Goal: Task Accomplishment & Management: Manage account settings

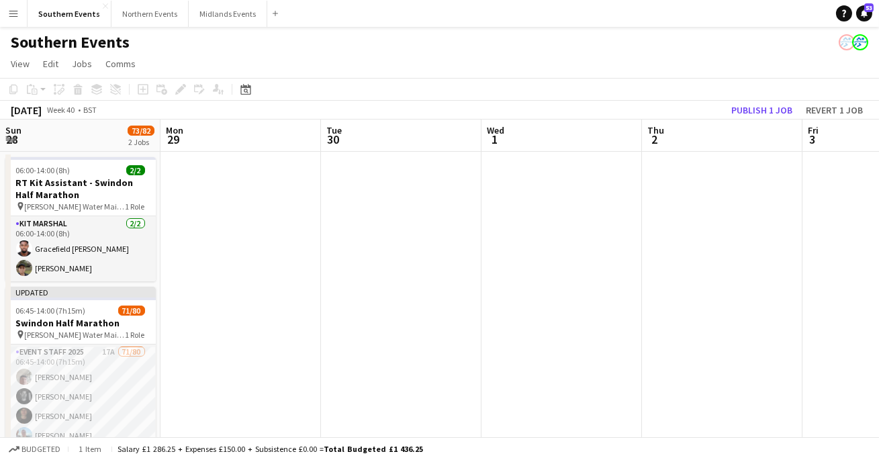
scroll to position [0, 591]
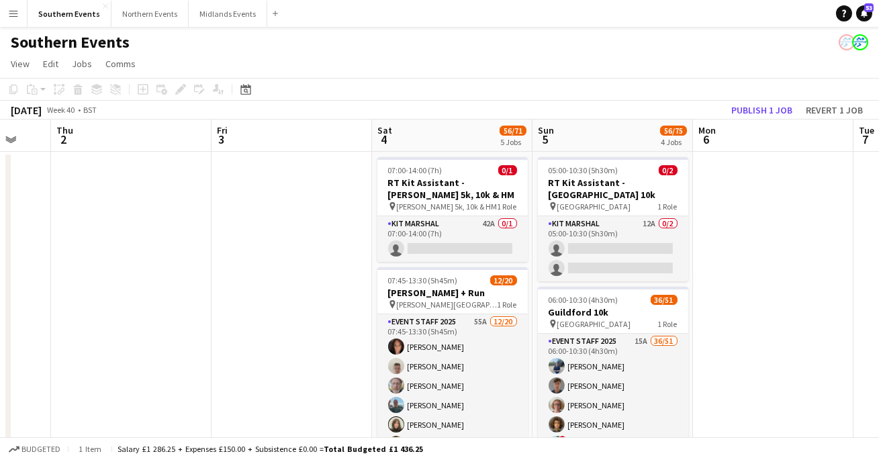
click at [11, 6] on button "Menu" at bounding box center [13, 13] width 27 height 27
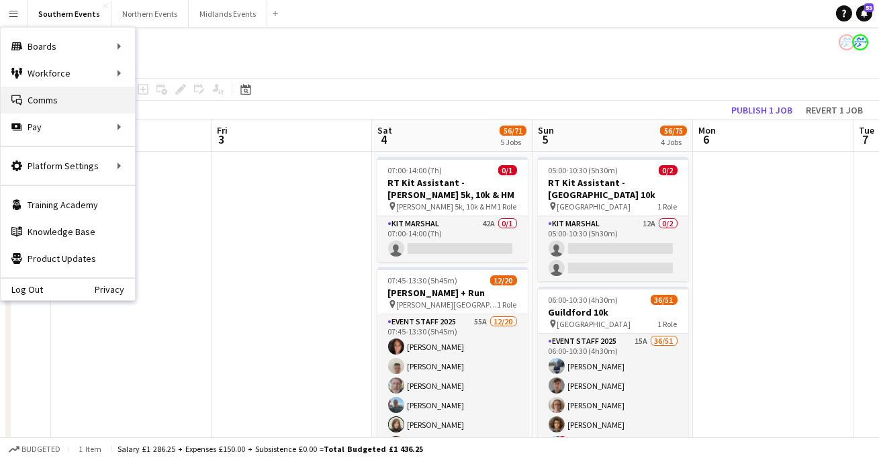
click at [63, 94] on link "Comms Comms" at bounding box center [68, 100] width 134 height 27
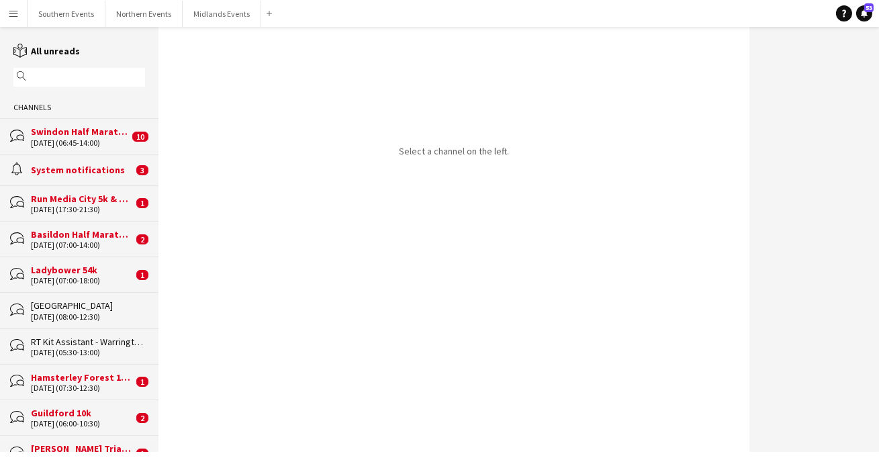
click at [68, 82] on input "text" at bounding box center [86, 77] width 112 height 12
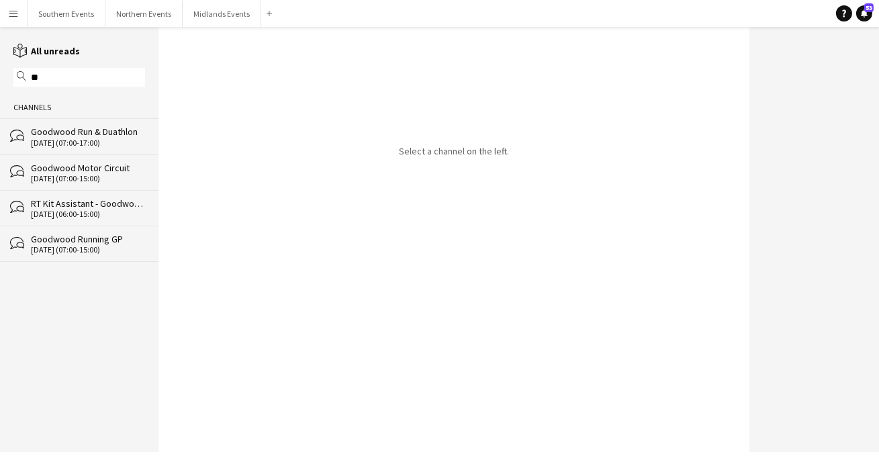
type input "*"
type input "******"
click at [58, 134] on div "Corporate - [GEOGRAPHIC_DATA] Global 5k" at bounding box center [82, 132] width 102 height 12
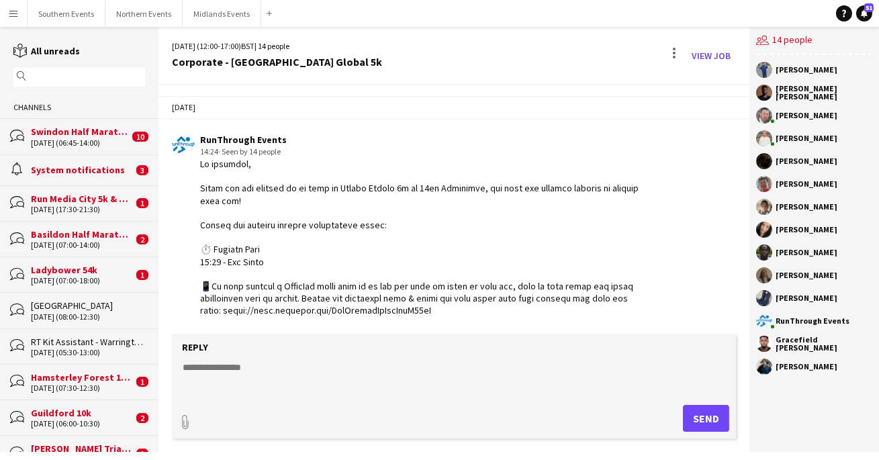
scroll to position [1720, 0]
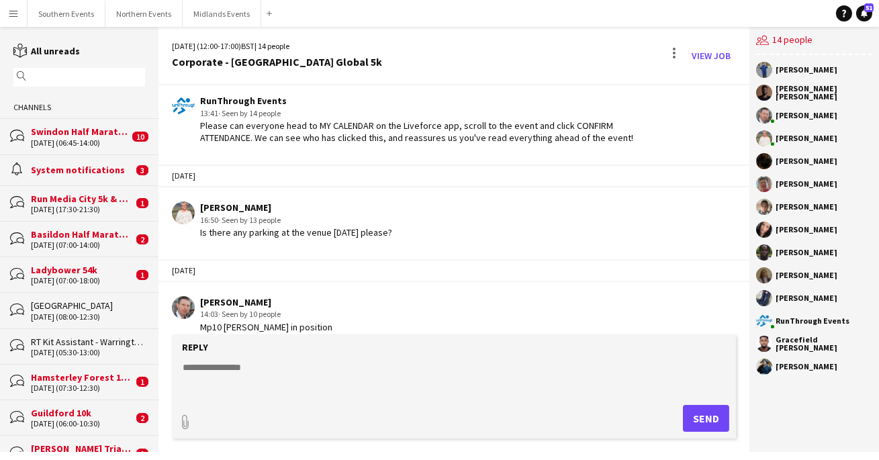
click at [295, 374] on textarea at bounding box center [456, 377] width 550 height 35
paste textarea "**********"
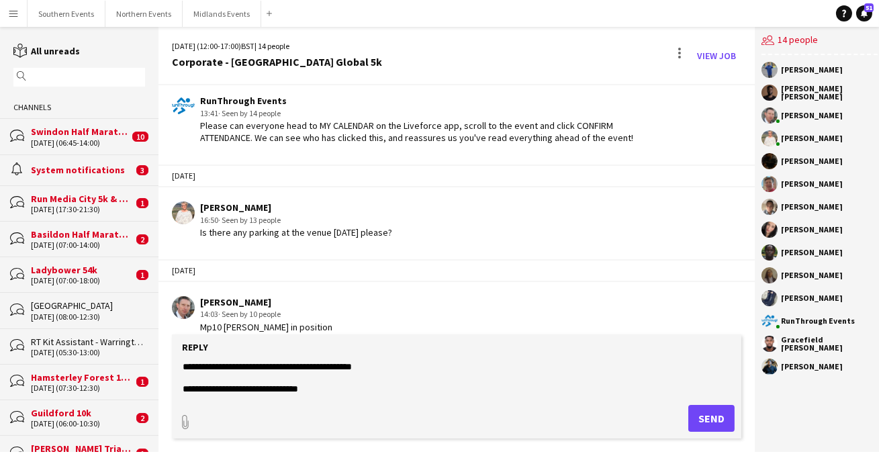
scroll to position [259, 0]
type textarea "**********"
click at [688, 417] on button "Send" at bounding box center [711, 418] width 46 height 27
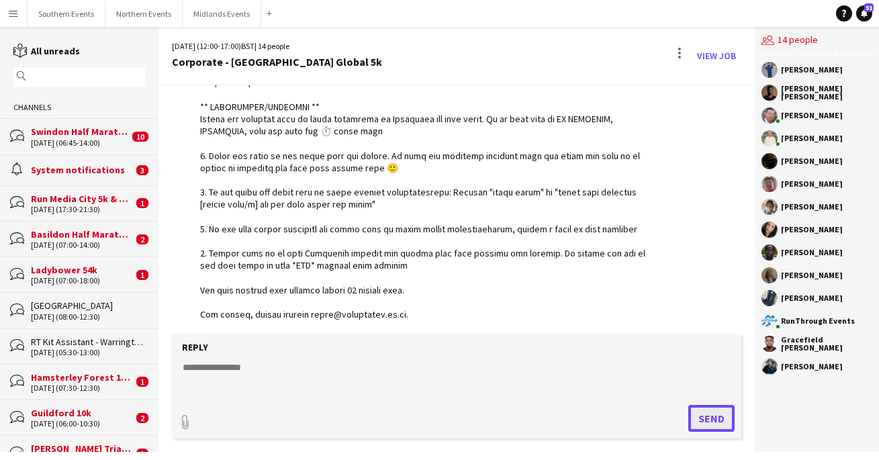
scroll to position [2132, 0]
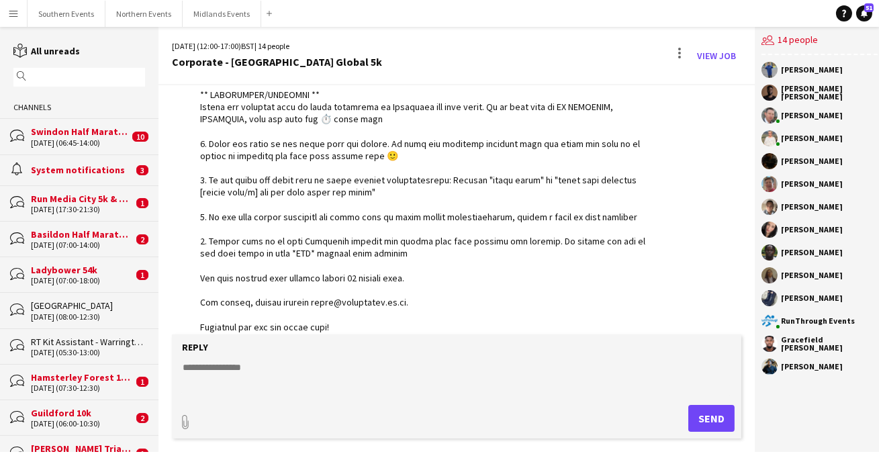
click at [85, 76] on input "text" at bounding box center [86, 77] width 112 height 12
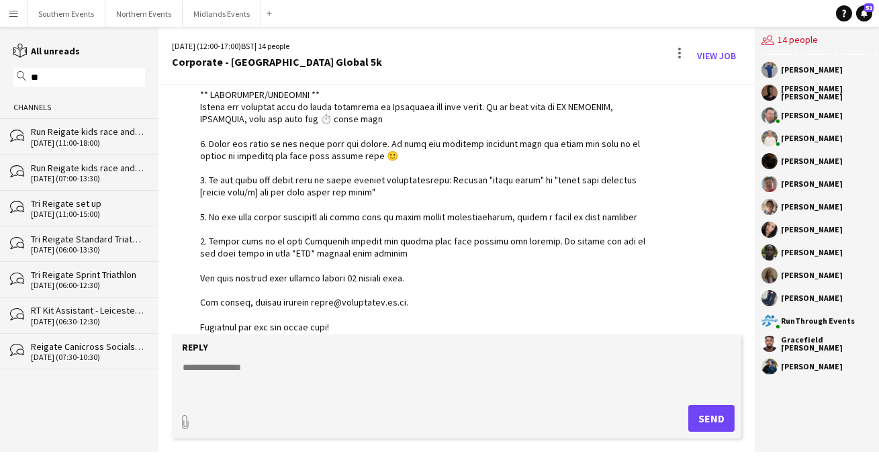
type input "*"
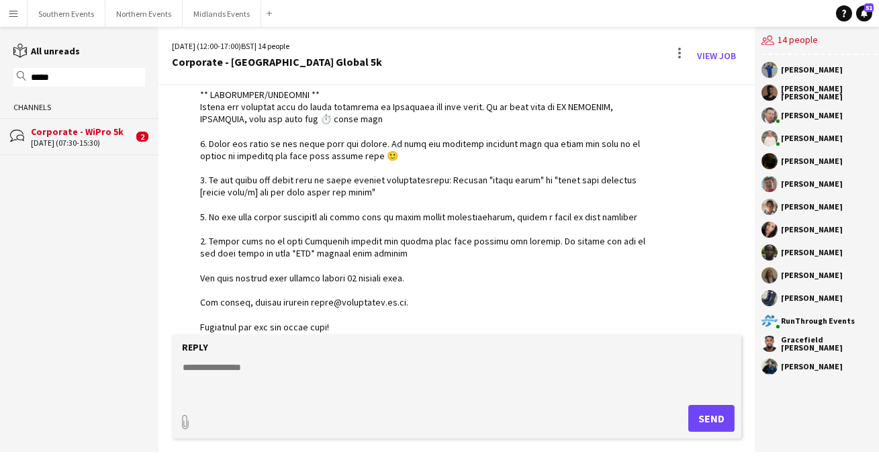
type input "*****"
click at [68, 130] on div "Corporate - WiPro 5k" at bounding box center [82, 132] width 102 height 12
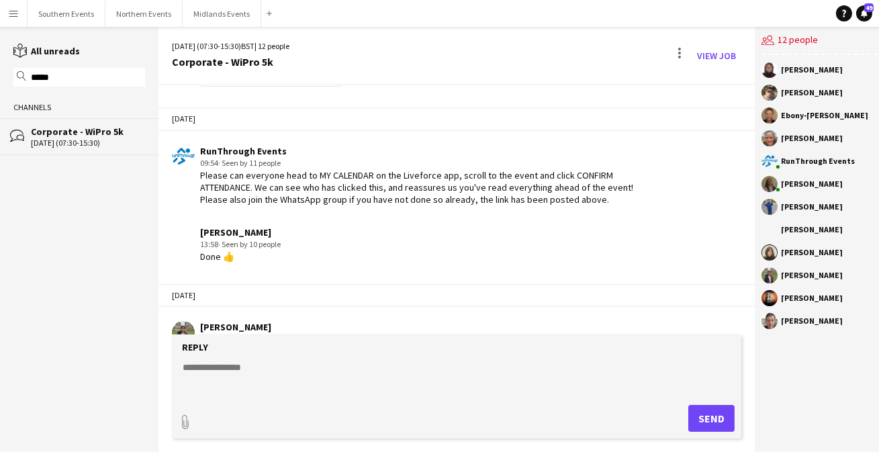
scroll to position [1585, 0]
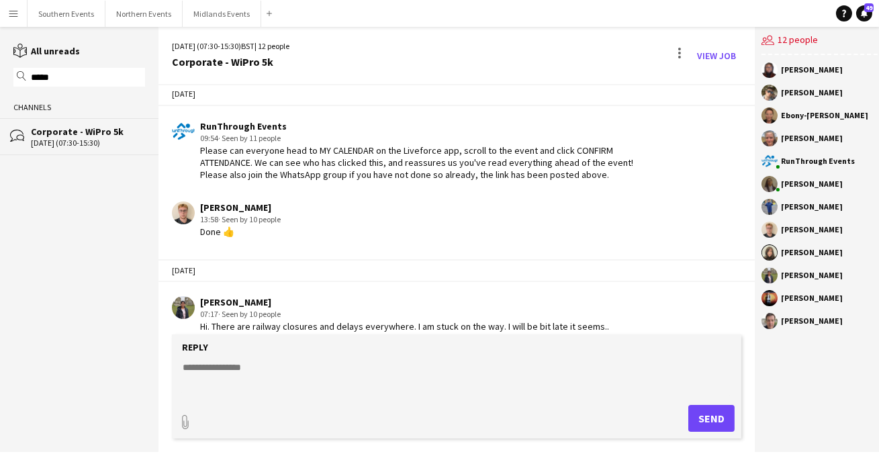
click at [293, 373] on textarea at bounding box center [456, 377] width 550 height 35
paste textarea "**********"
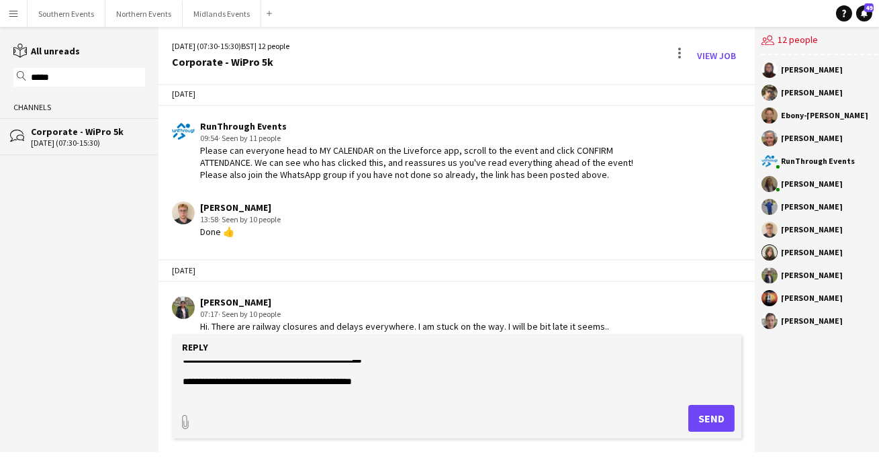
scroll to position [270, 0]
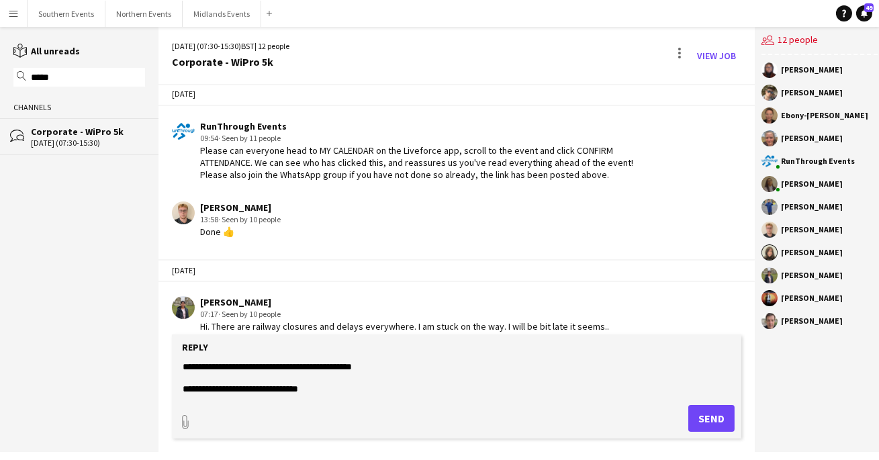
type textarea "**********"
click at [693, 421] on button "Send" at bounding box center [711, 418] width 46 height 27
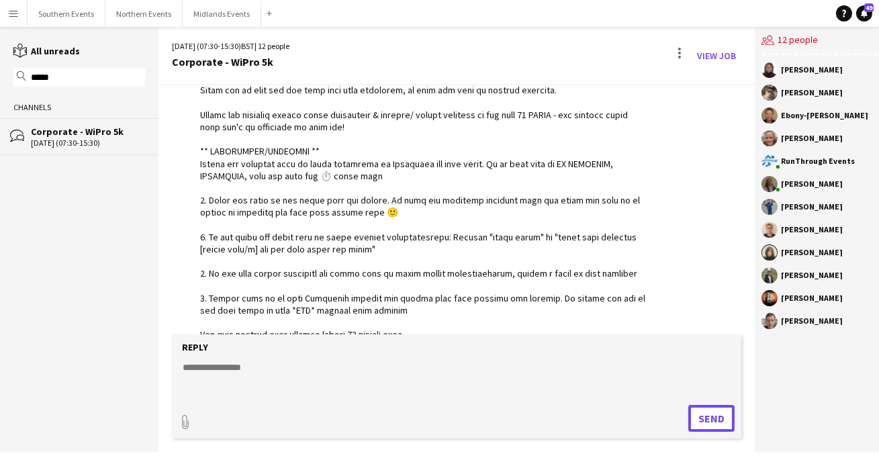
scroll to position [1997, 0]
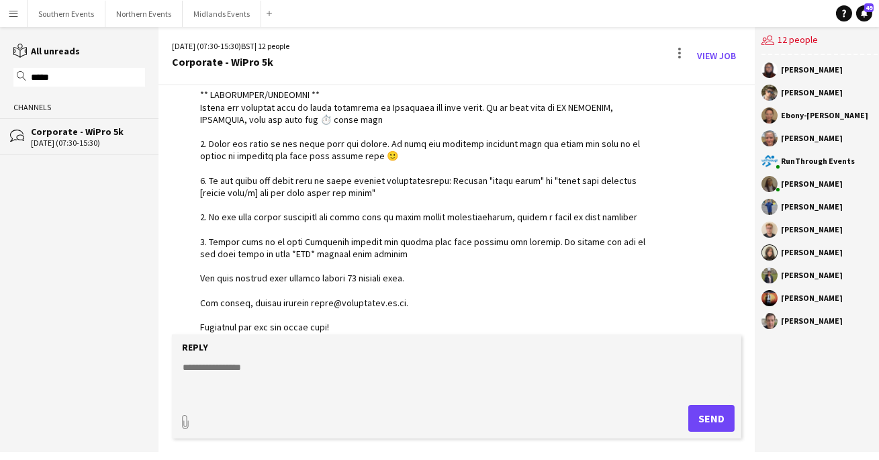
click at [64, 81] on input "*****" at bounding box center [86, 77] width 112 height 12
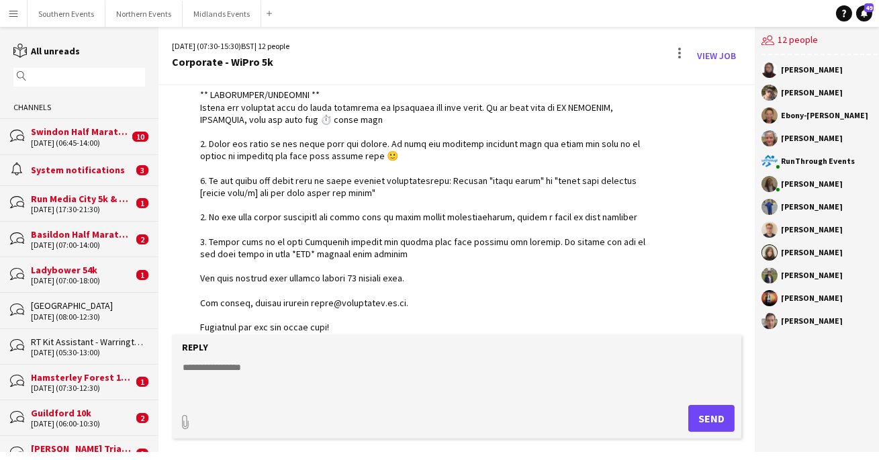
click at [64, 128] on div "Swindon Half Marathon" at bounding box center [80, 132] width 98 height 12
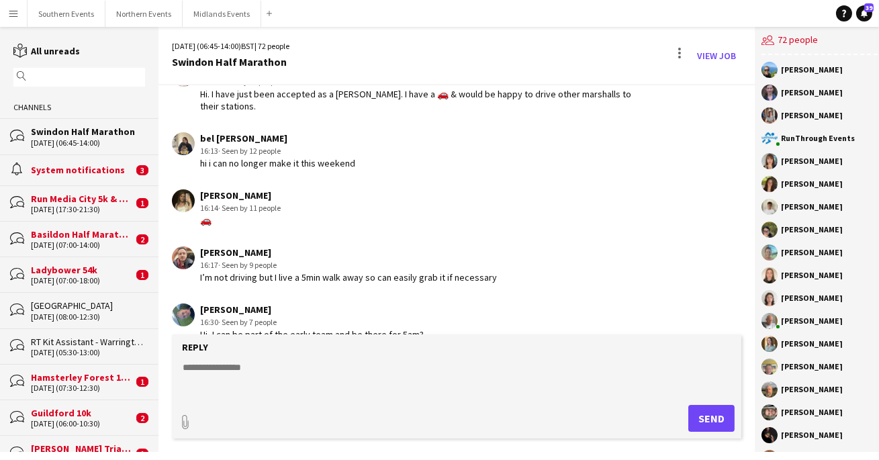
scroll to position [1774, 0]
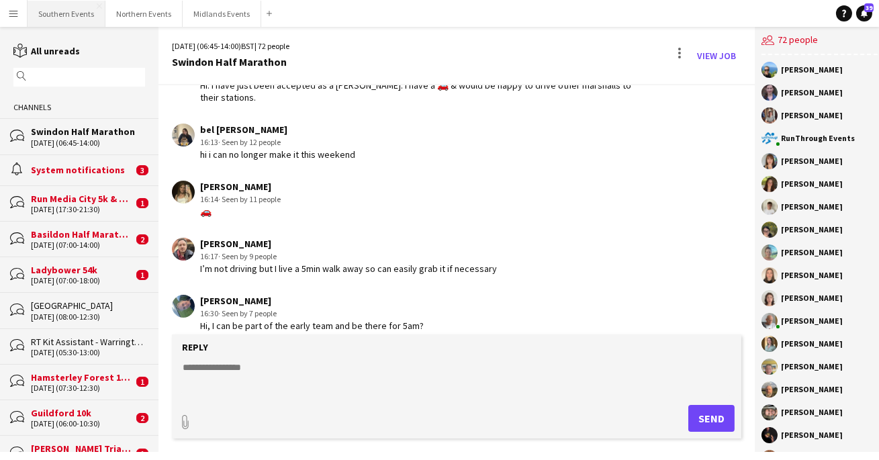
click at [62, 17] on button "Southern Events Close" at bounding box center [67, 14] width 78 height 26
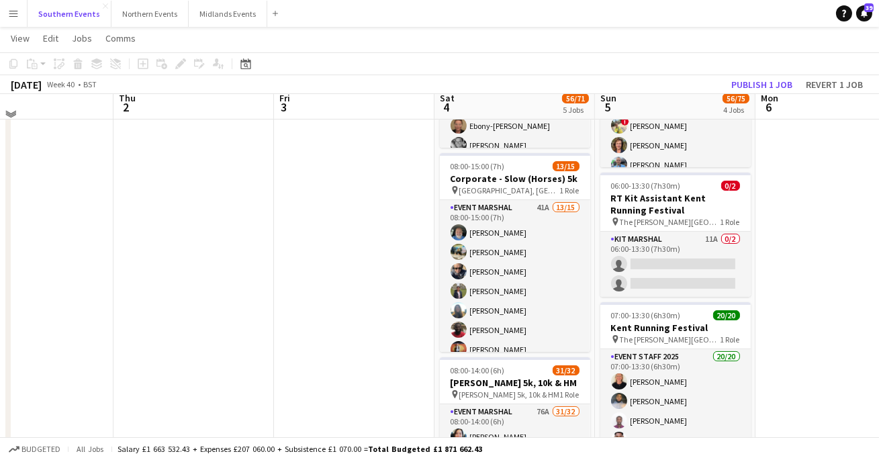
scroll to position [320, 0]
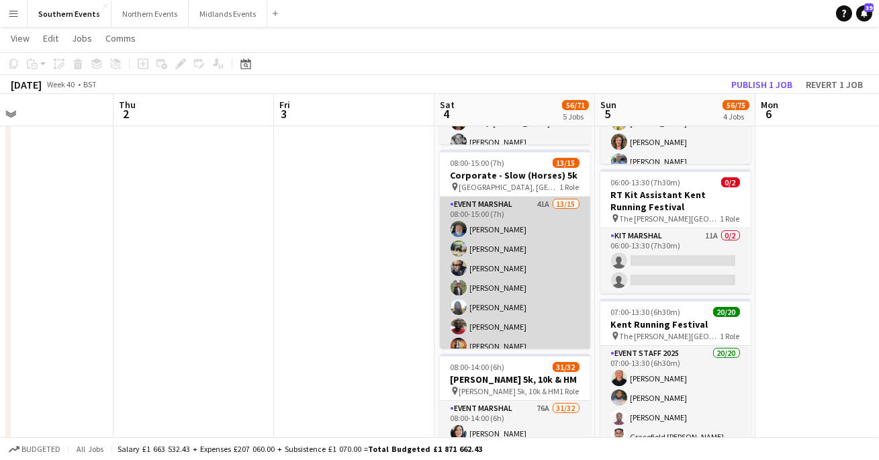
click at [483, 270] on app-card-role "Event Marshal 41A 13/15 08:00-15:00 (7h) [PERSON_NAME] [PERSON_NAME] [PERSON_NA…" at bounding box center [515, 356] width 150 height 318
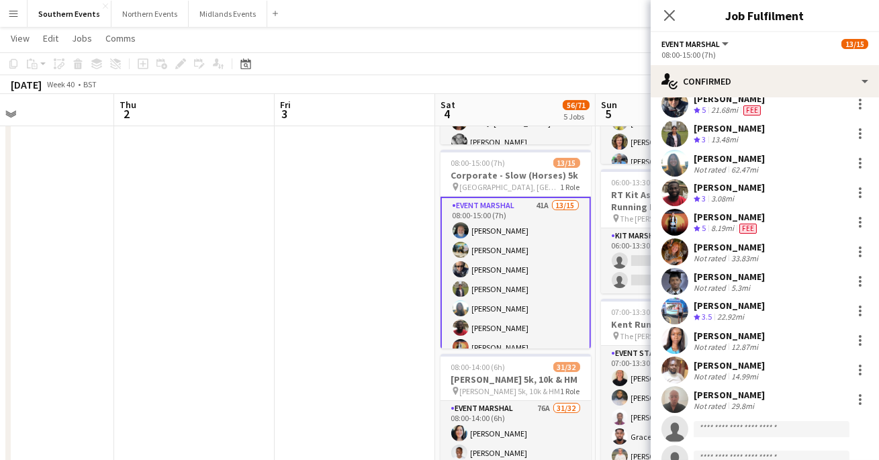
scroll to position [116, 0]
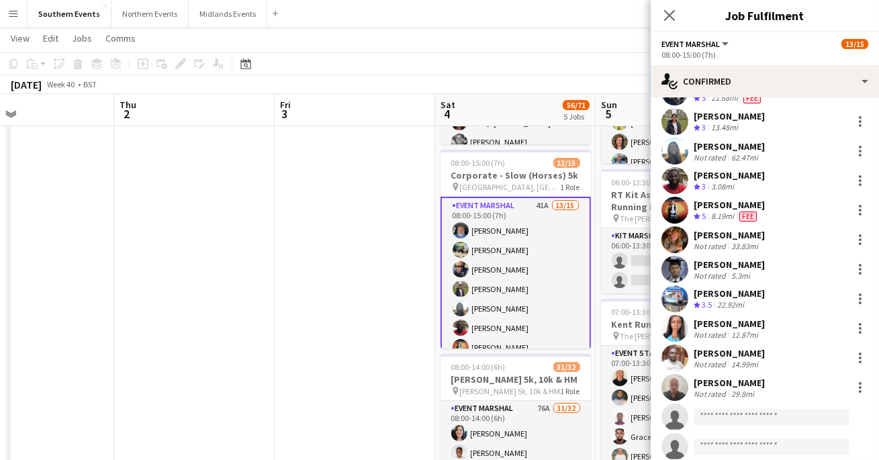
click at [685, 243] on app-user-avatar at bounding box center [674, 239] width 27 height 27
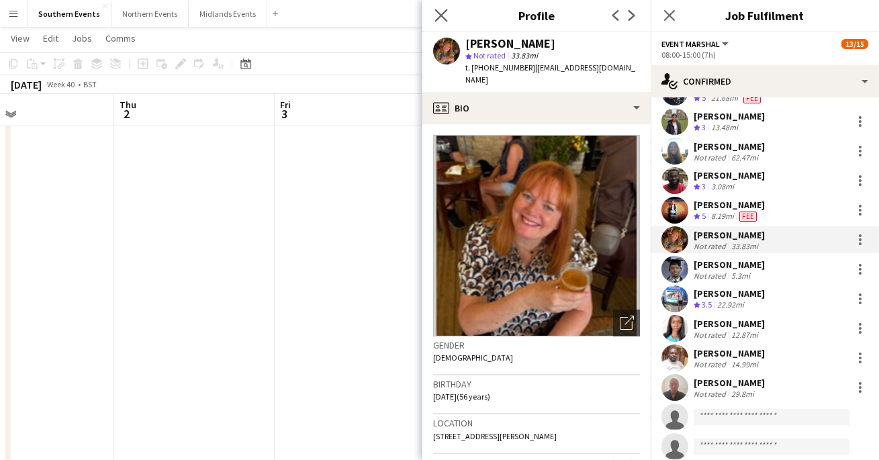
click at [432, 16] on app-icon "Close pop-in" at bounding box center [441, 15] width 19 height 19
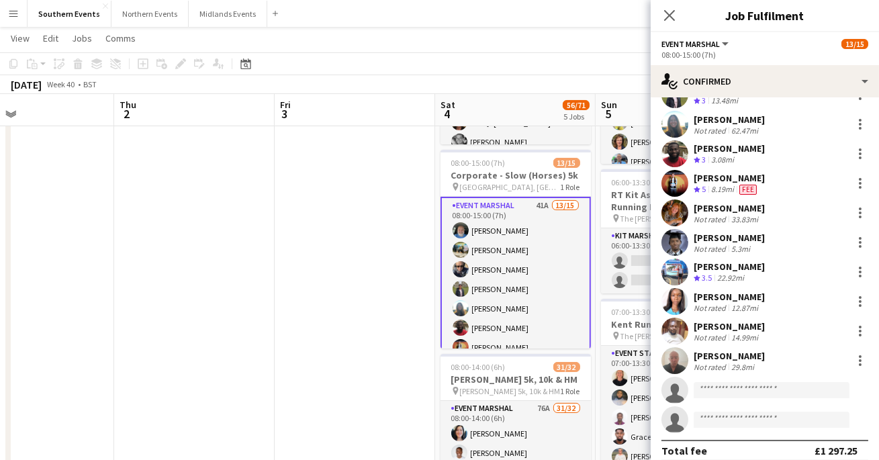
scroll to position [154, 0]
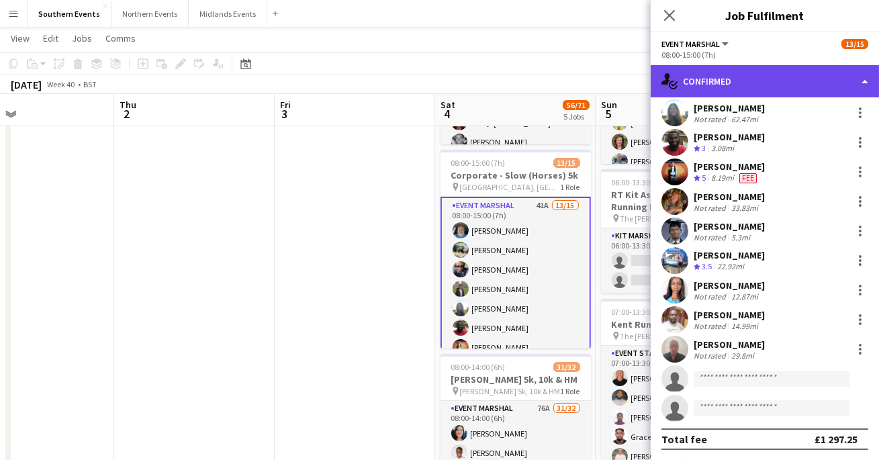
click at [703, 74] on div "single-neutral-actions-check-2 Confirmed" at bounding box center [764, 81] width 228 height 32
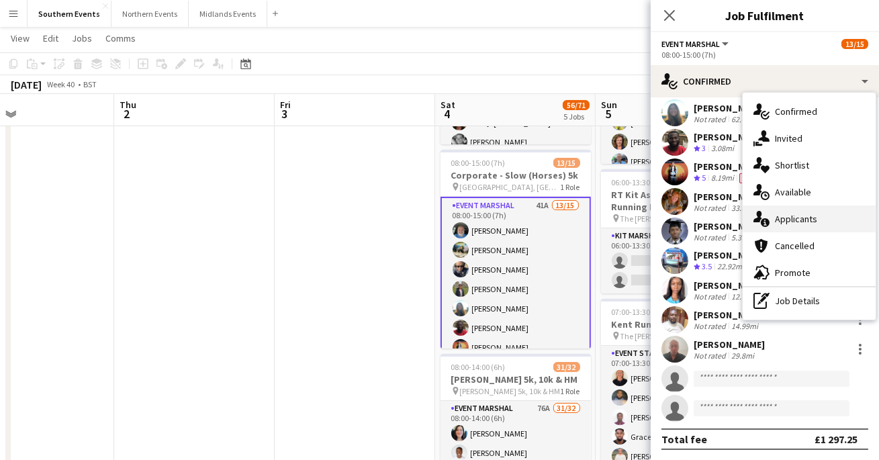
click at [797, 214] on span "Applicants" at bounding box center [796, 219] width 42 height 12
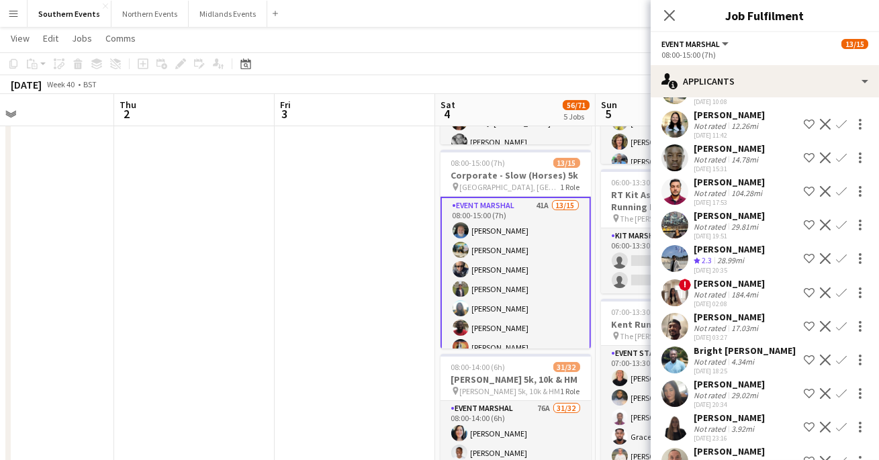
scroll to position [935, 0]
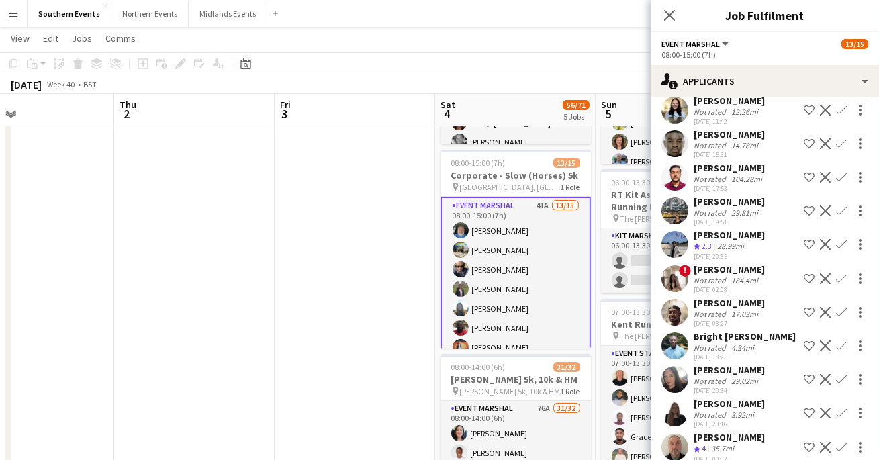
click at [675, 231] on app-user-avatar at bounding box center [674, 244] width 27 height 27
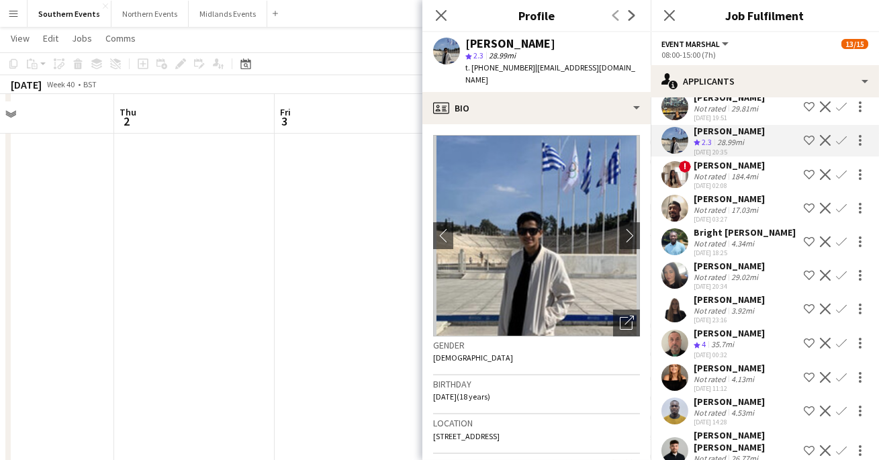
scroll to position [329, 0]
click at [840, 338] on app-icon "Confirm" at bounding box center [841, 343] width 11 height 11
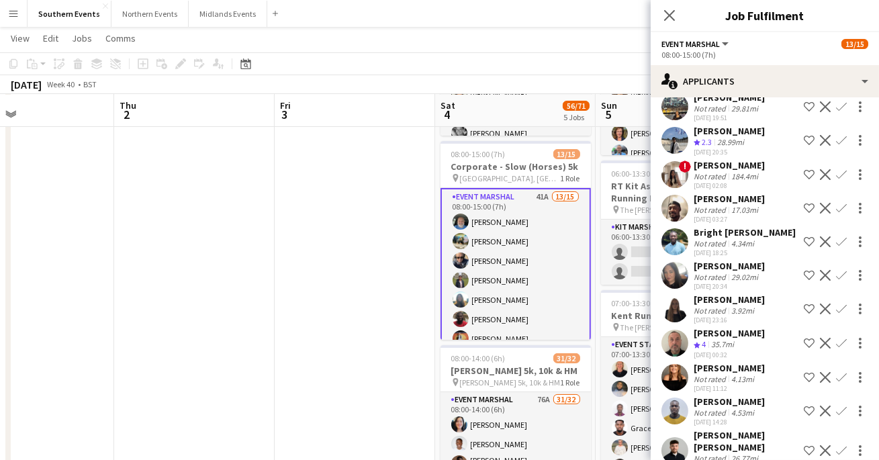
click at [844, 338] on app-icon "Confirm" at bounding box center [841, 343] width 11 height 11
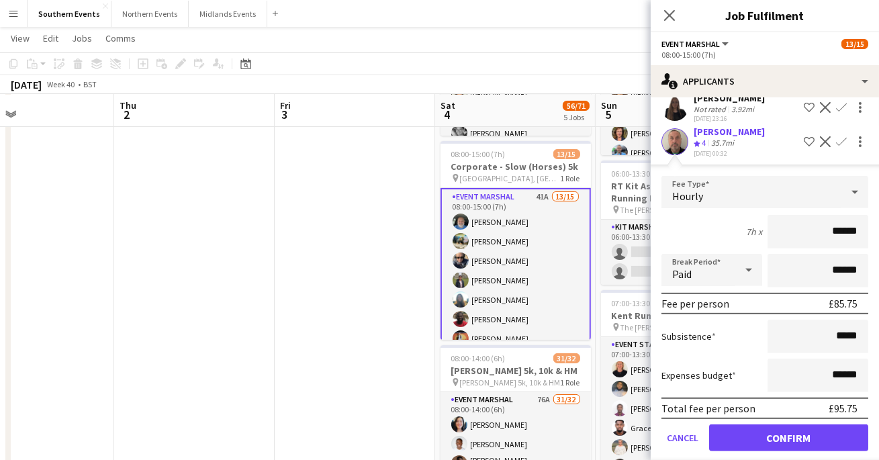
scroll to position [1245, 0]
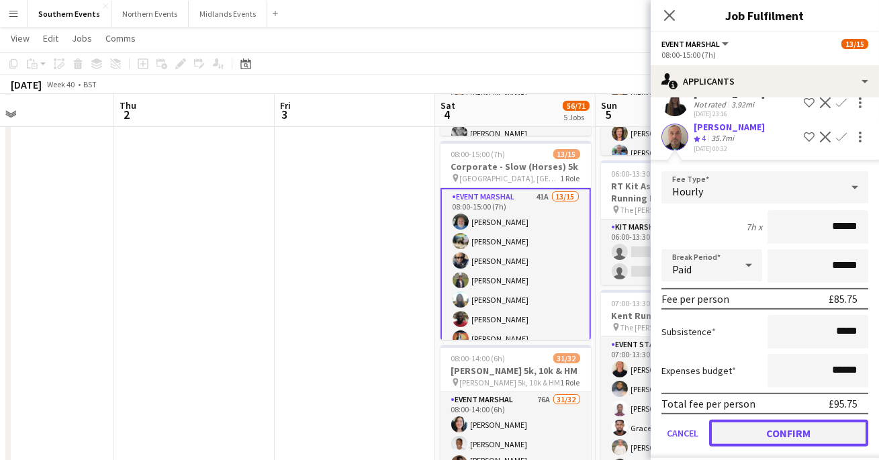
click at [793, 419] on button "Confirm" at bounding box center [788, 432] width 159 height 27
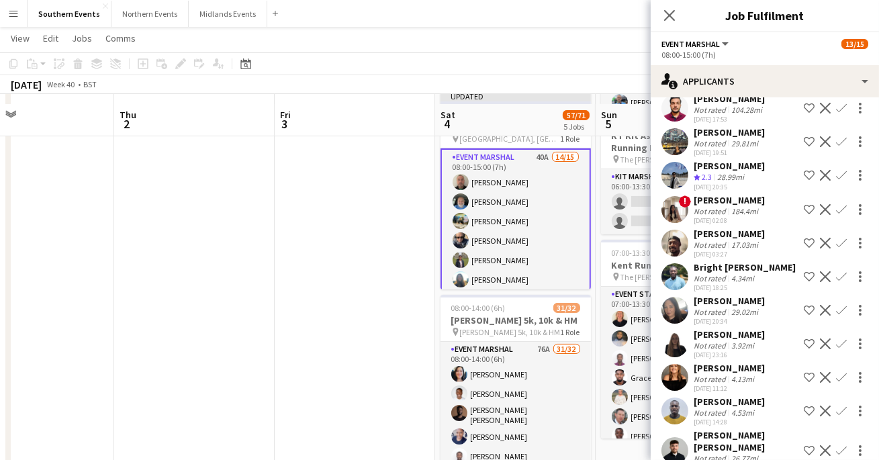
scroll to position [396, 0]
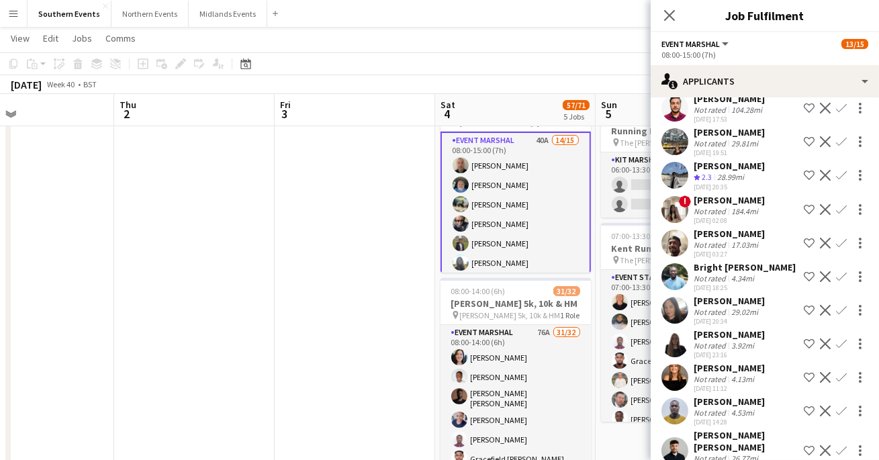
click at [674, 332] on app-user-avatar at bounding box center [674, 343] width 27 height 27
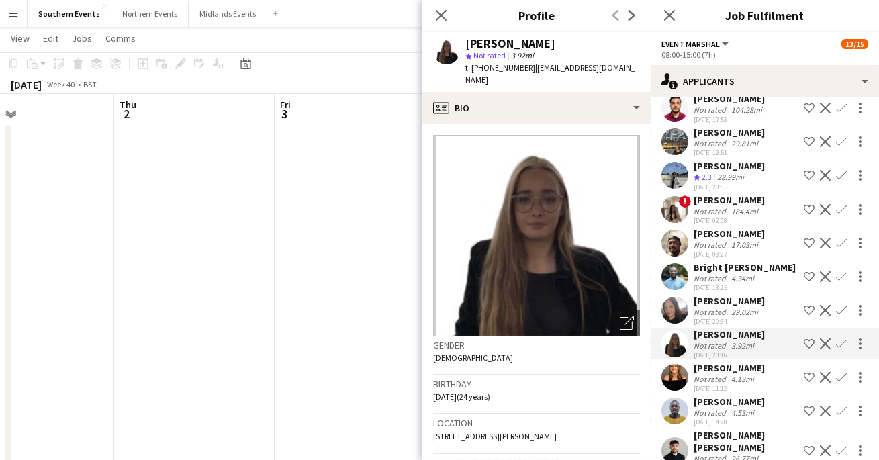
click at [671, 300] on app-user-avatar at bounding box center [674, 310] width 27 height 27
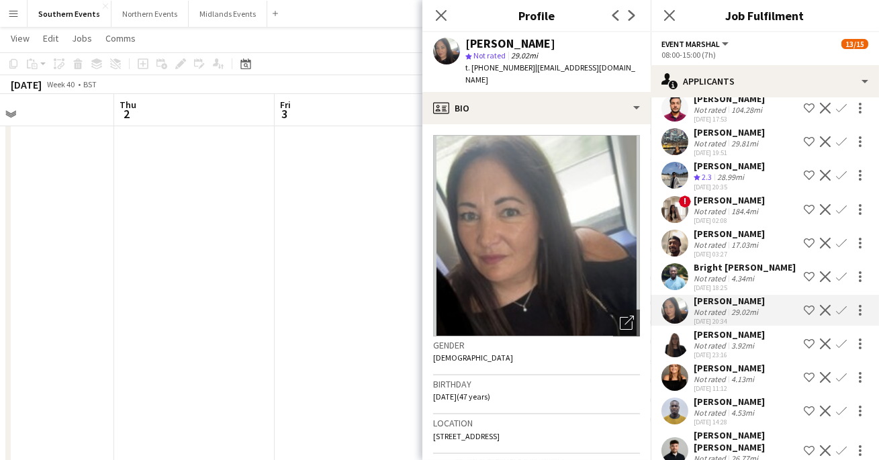
click at [677, 365] on app-user-avatar at bounding box center [674, 377] width 27 height 27
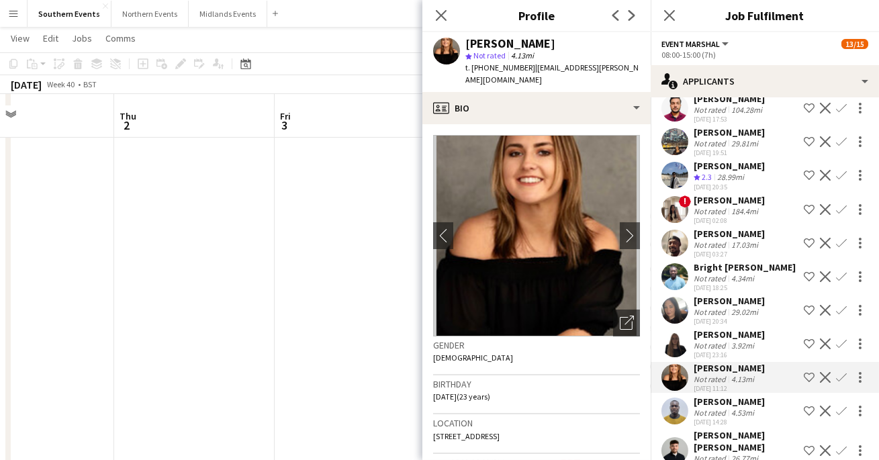
scroll to position [441, 0]
click at [675, 437] on app-user-avatar at bounding box center [674, 450] width 27 height 27
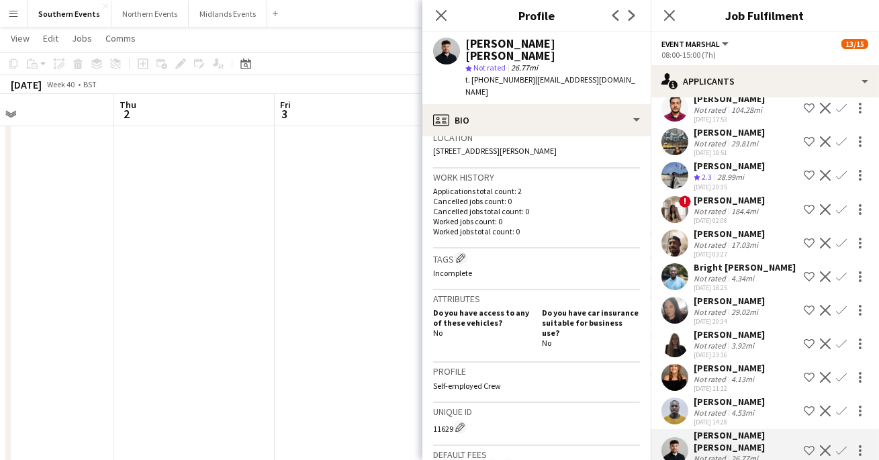
scroll to position [297, 0]
click at [673, 366] on app-user-avatar at bounding box center [674, 377] width 27 height 27
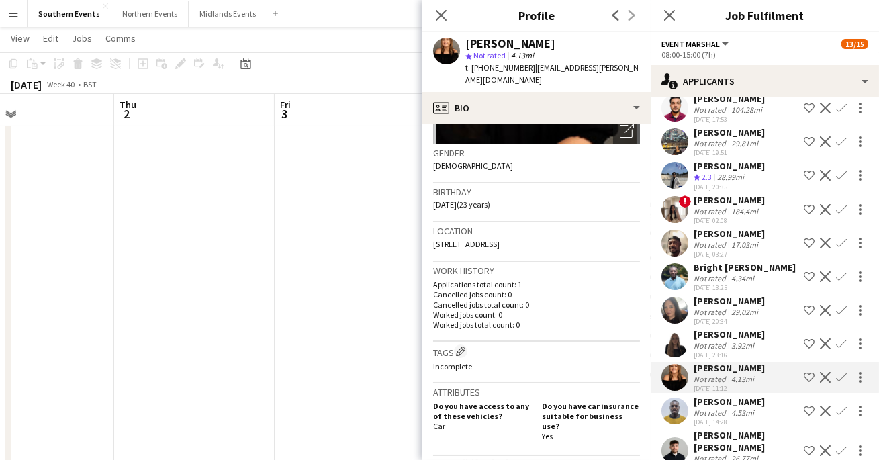
scroll to position [198, 0]
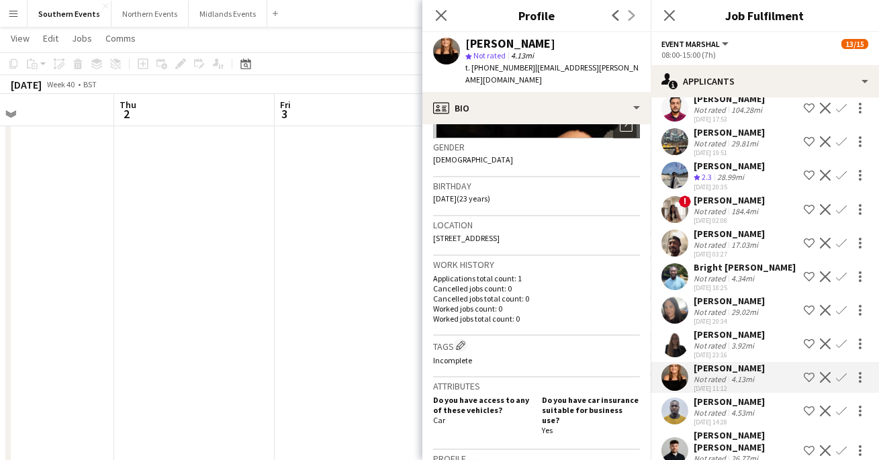
click at [674, 330] on app-user-avatar at bounding box center [674, 343] width 27 height 27
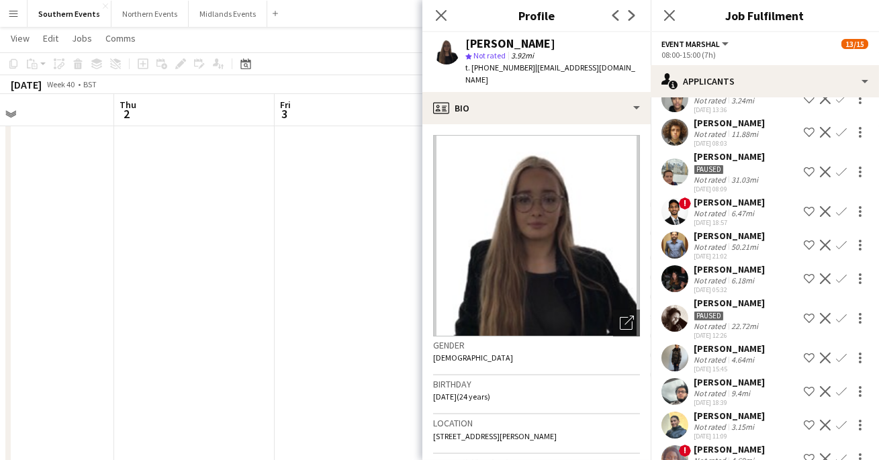
scroll to position [144, 0]
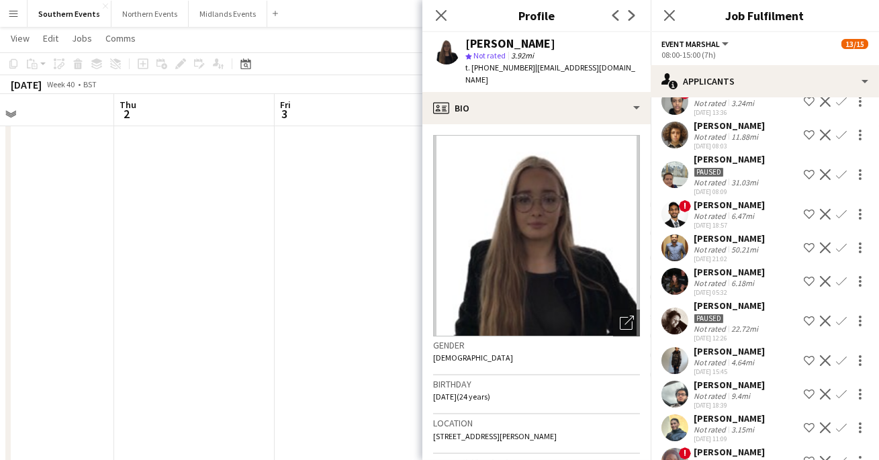
click at [676, 281] on app-user-avatar at bounding box center [674, 281] width 27 height 27
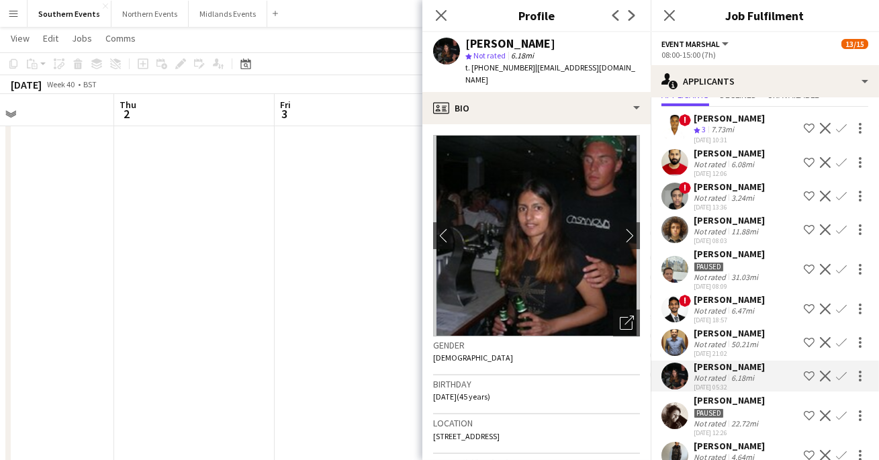
scroll to position [46, 0]
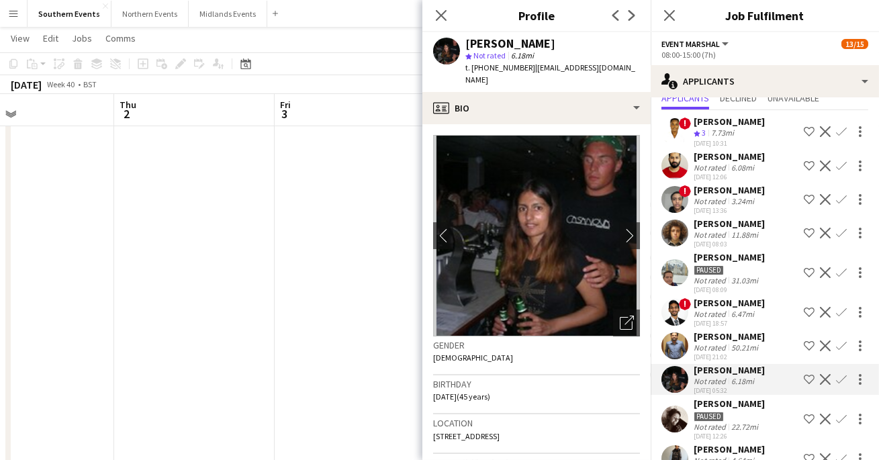
click at [395, 199] on app-date-cell at bounding box center [355, 346] width 160 height 1274
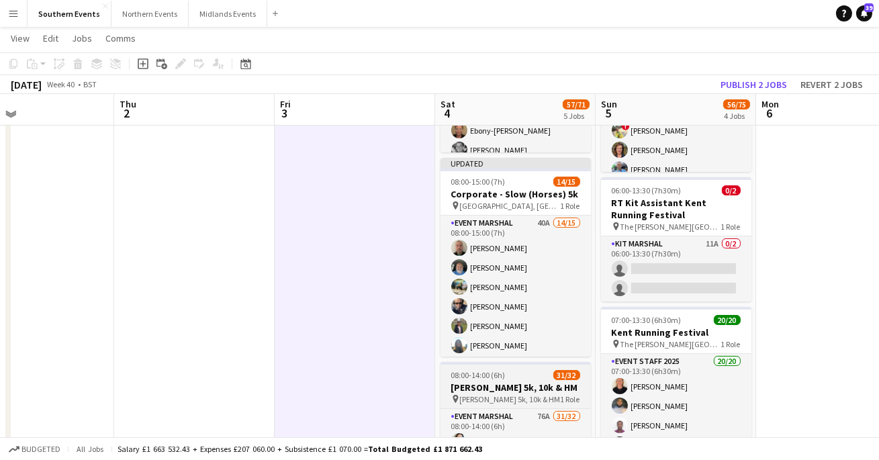
scroll to position [311, 0]
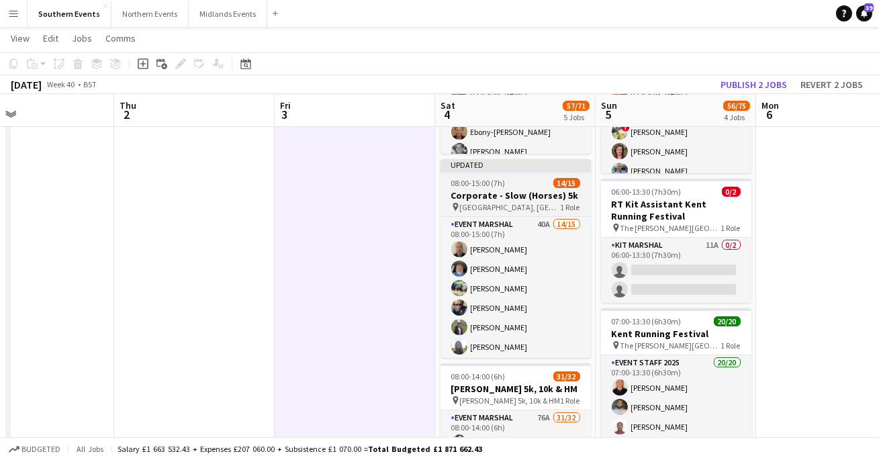
click at [501, 200] on h3 "Corporate - Slow (Horses) 5k" at bounding box center [515, 195] width 150 height 12
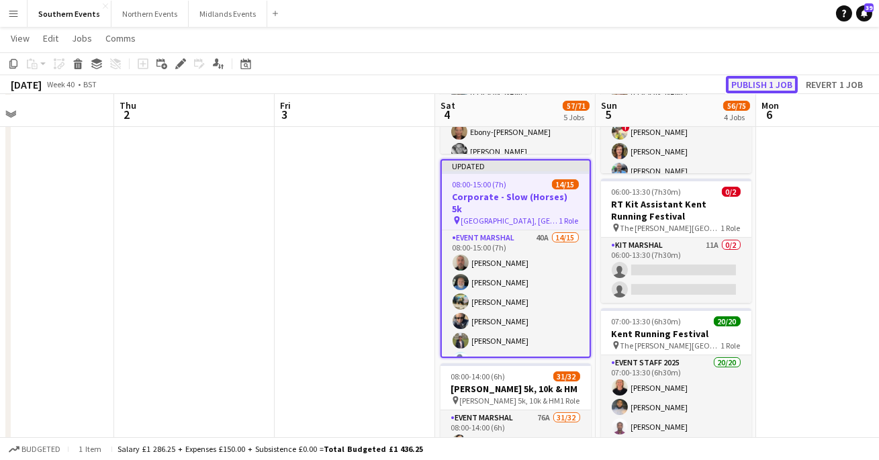
click at [769, 78] on button "Publish 1 job" at bounding box center [762, 84] width 72 height 17
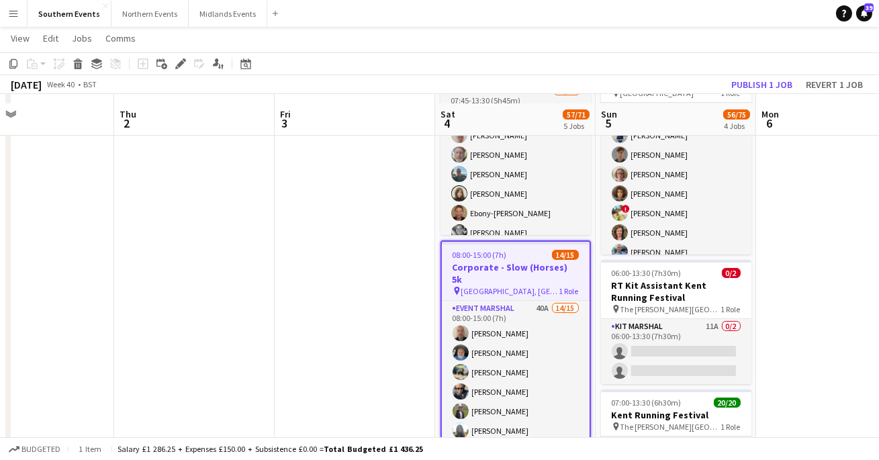
scroll to position [248, 0]
